Goal: Task Accomplishment & Management: Use online tool/utility

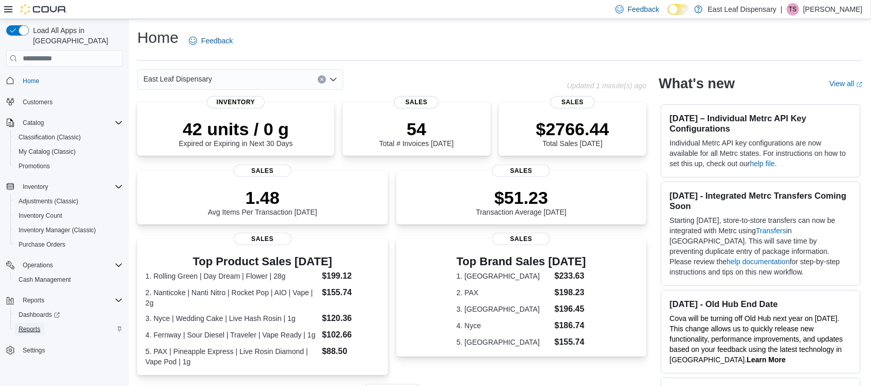
click at [30, 325] on span "Reports" at bounding box center [30, 329] width 22 height 8
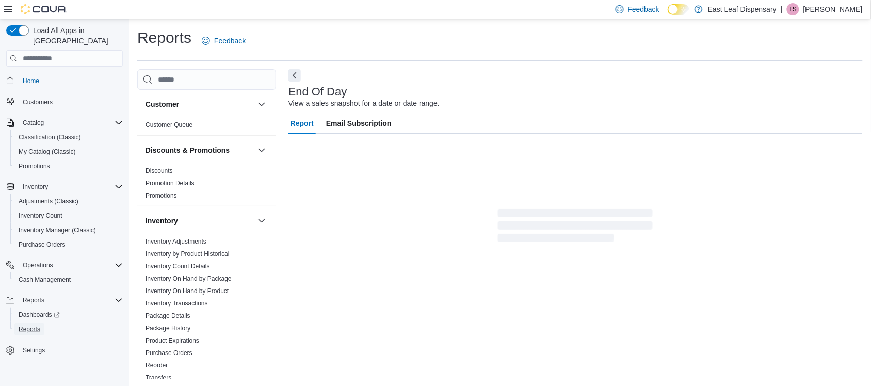
scroll to position [2, 0]
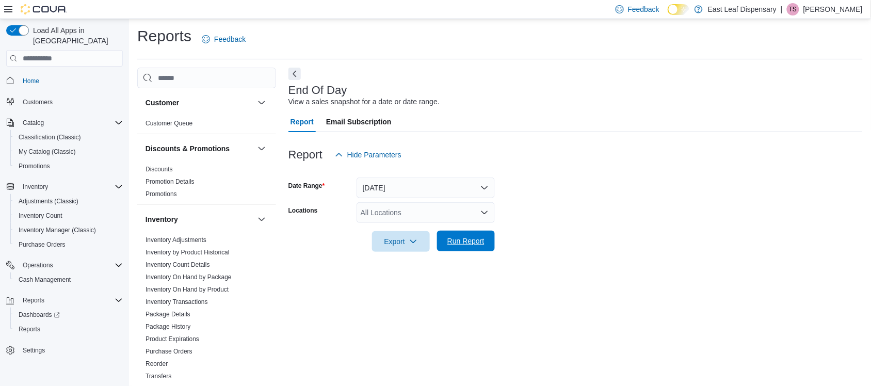
click at [489, 235] on button "Run Report" at bounding box center [466, 241] width 58 height 21
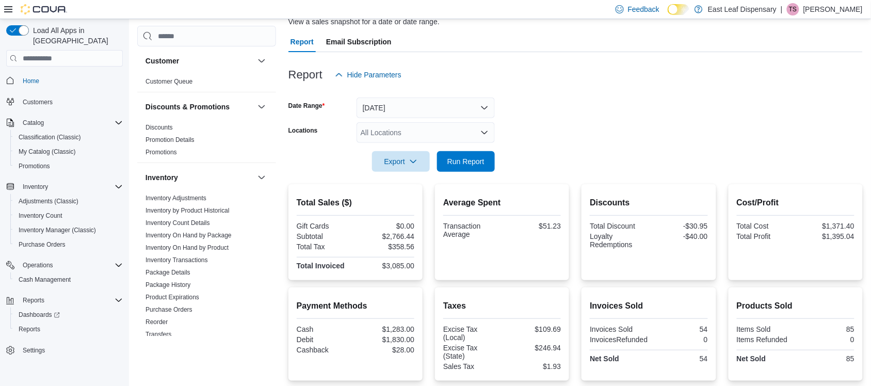
scroll to position [83, 0]
click at [466, 163] on span "Run Report" at bounding box center [465, 159] width 37 height 10
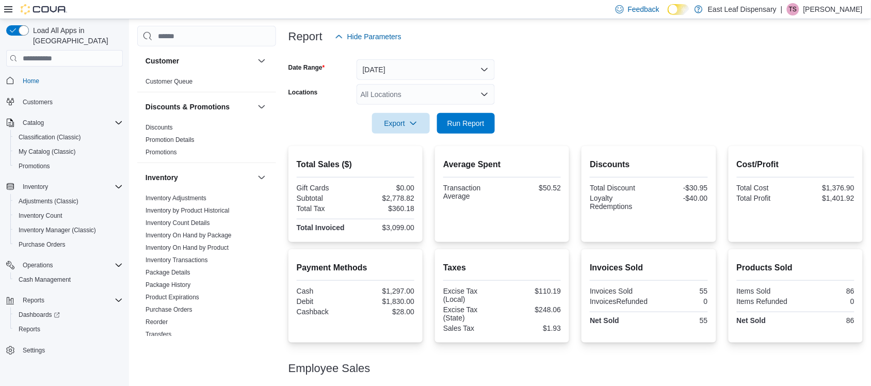
scroll to position [176, 0]
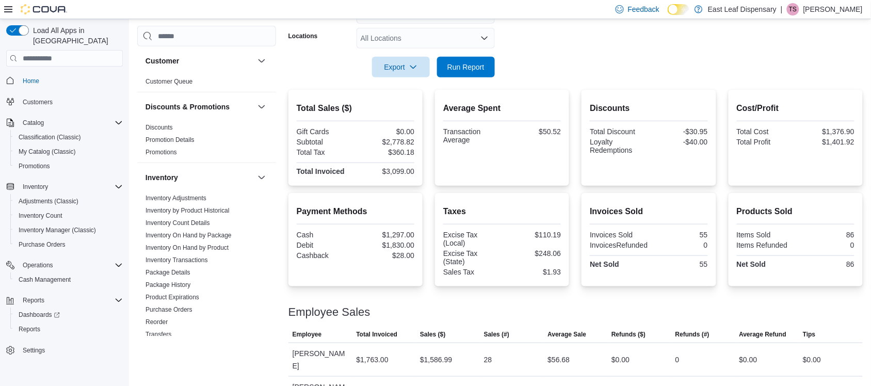
click at [298, 241] on div "Debit" at bounding box center [325, 245] width 57 height 8
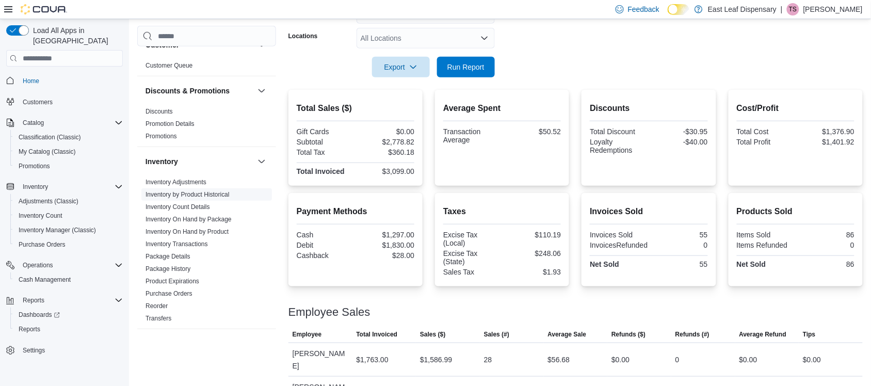
scroll to position [20, 0]
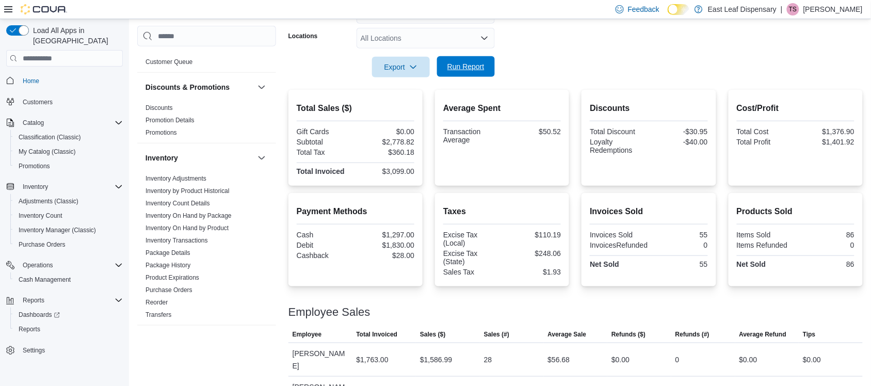
click at [466, 61] on span "Run Report" at bounding box center [465, 66] width 45 height 21
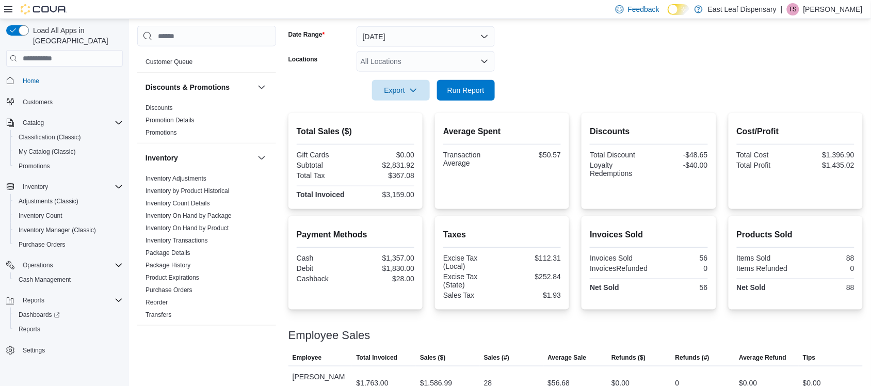
scroll to position [176, 0]
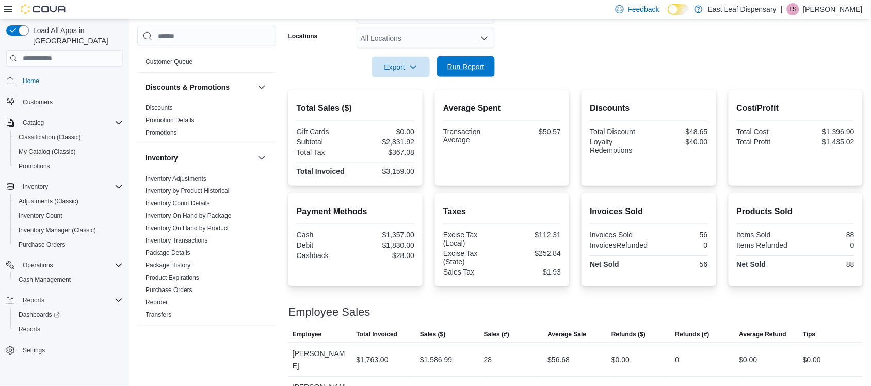
click at [470, 66] on span "Run Report" at bounding box center [465, 66] width 37 height 10
